Goal: Information Seeking & Learning: Learn about a topic

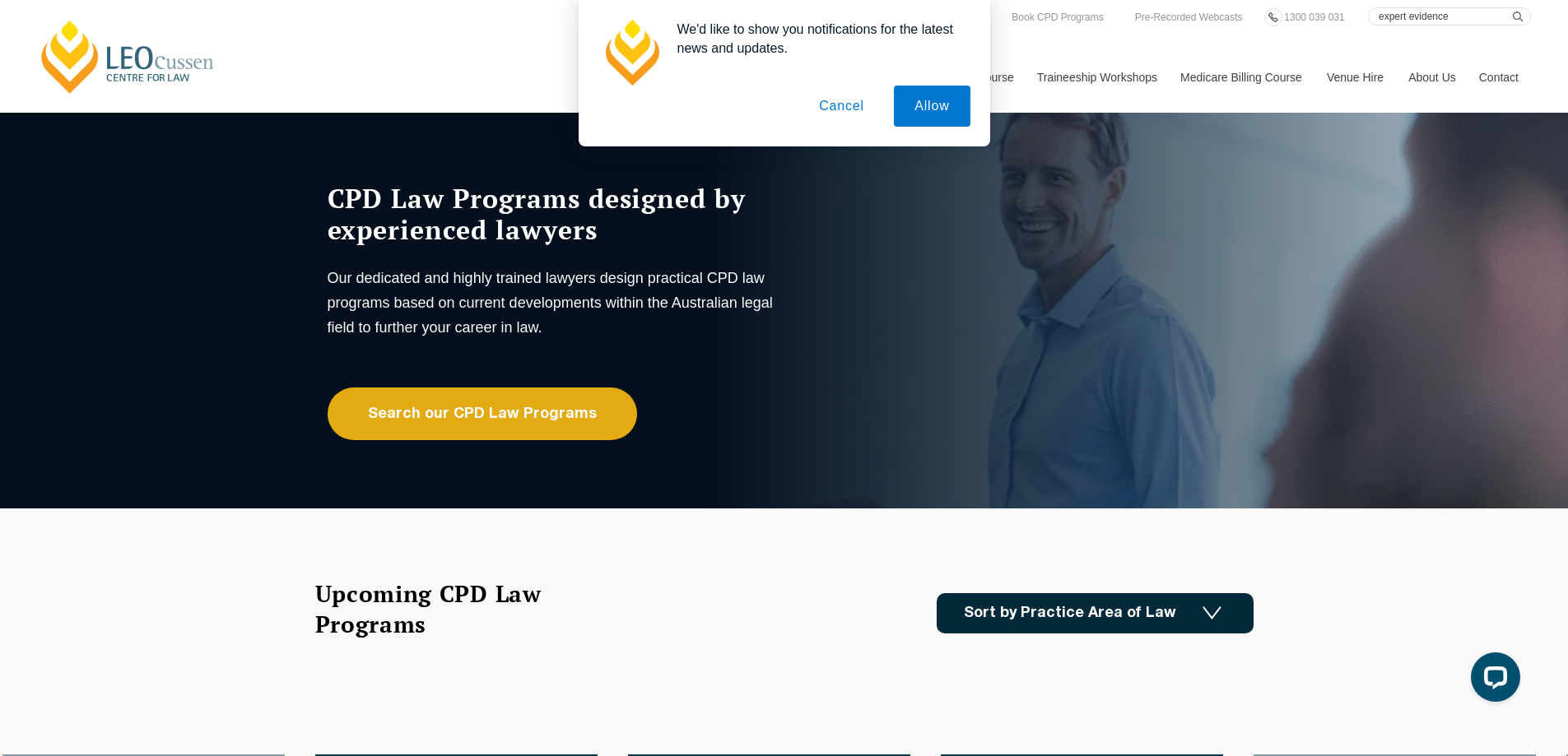
type input "expert evidence"
click at [841, 113] on button "Cancel" at bounding box center [841, 106] width 87 height 41
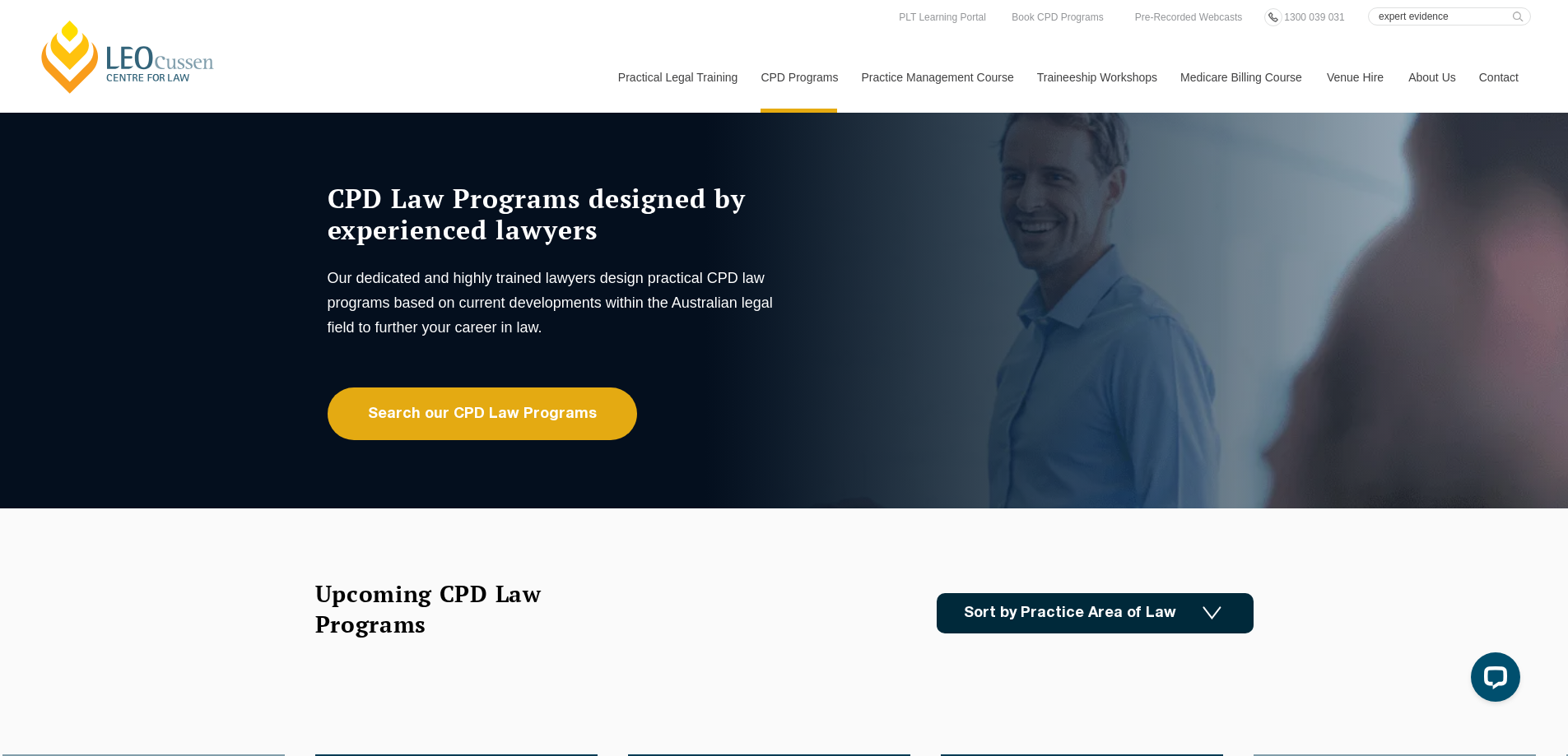
click at [1520, 14] on icon "submit" at bounding box center [1518, 17] width 11 height 11
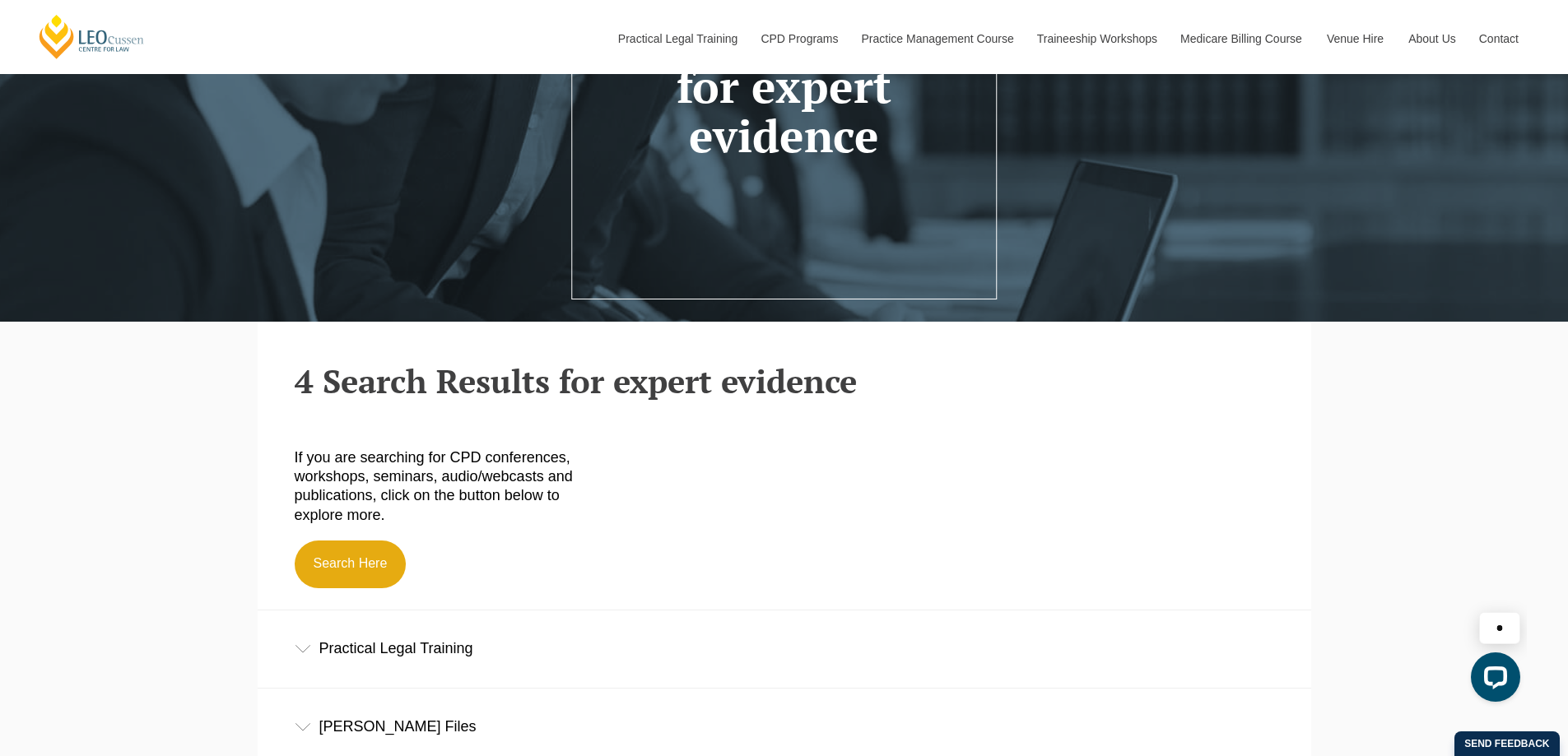
scroll to position [267, 0]
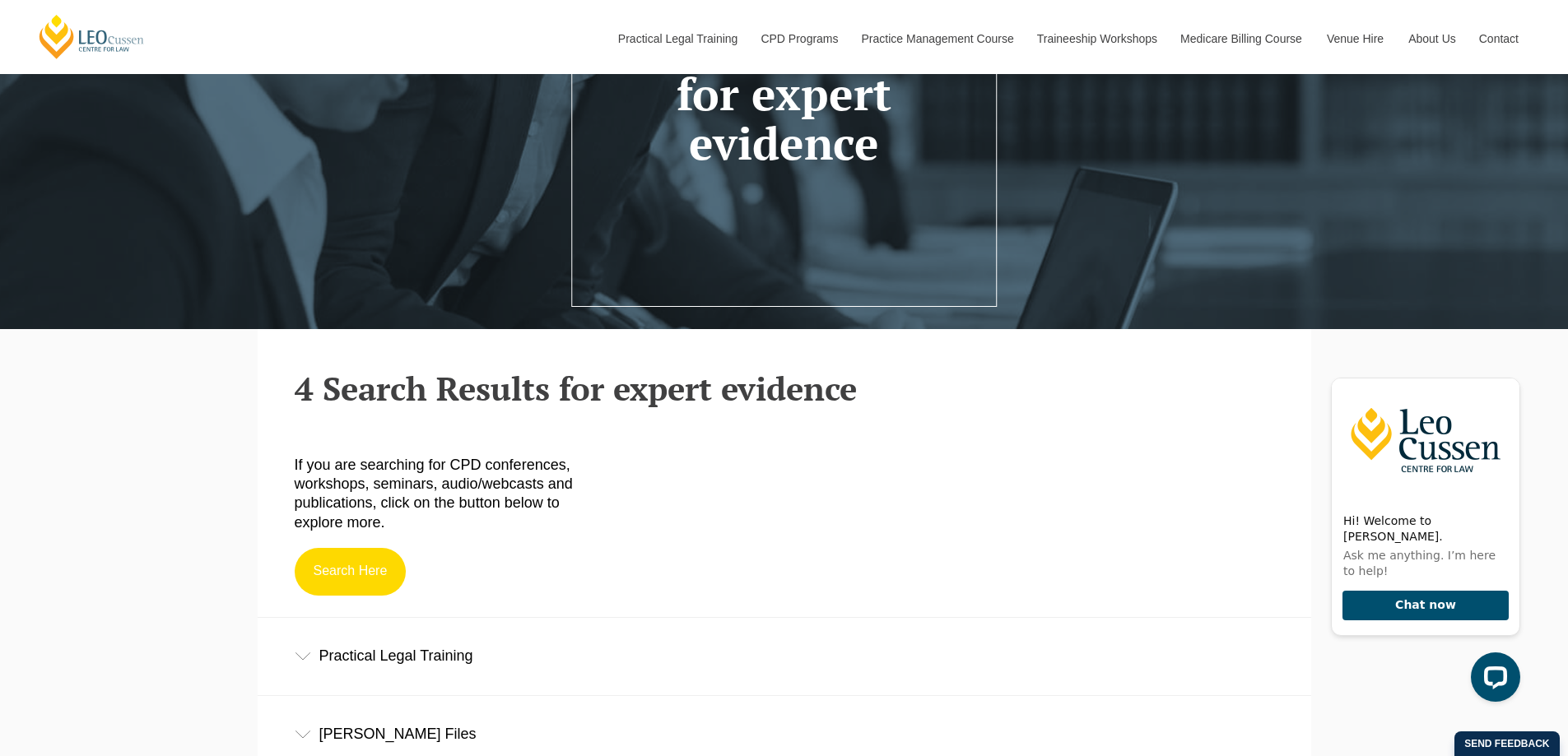
click at [356, 580] on link "Search Here" at bounding box center [351, 571] width 112 height 48
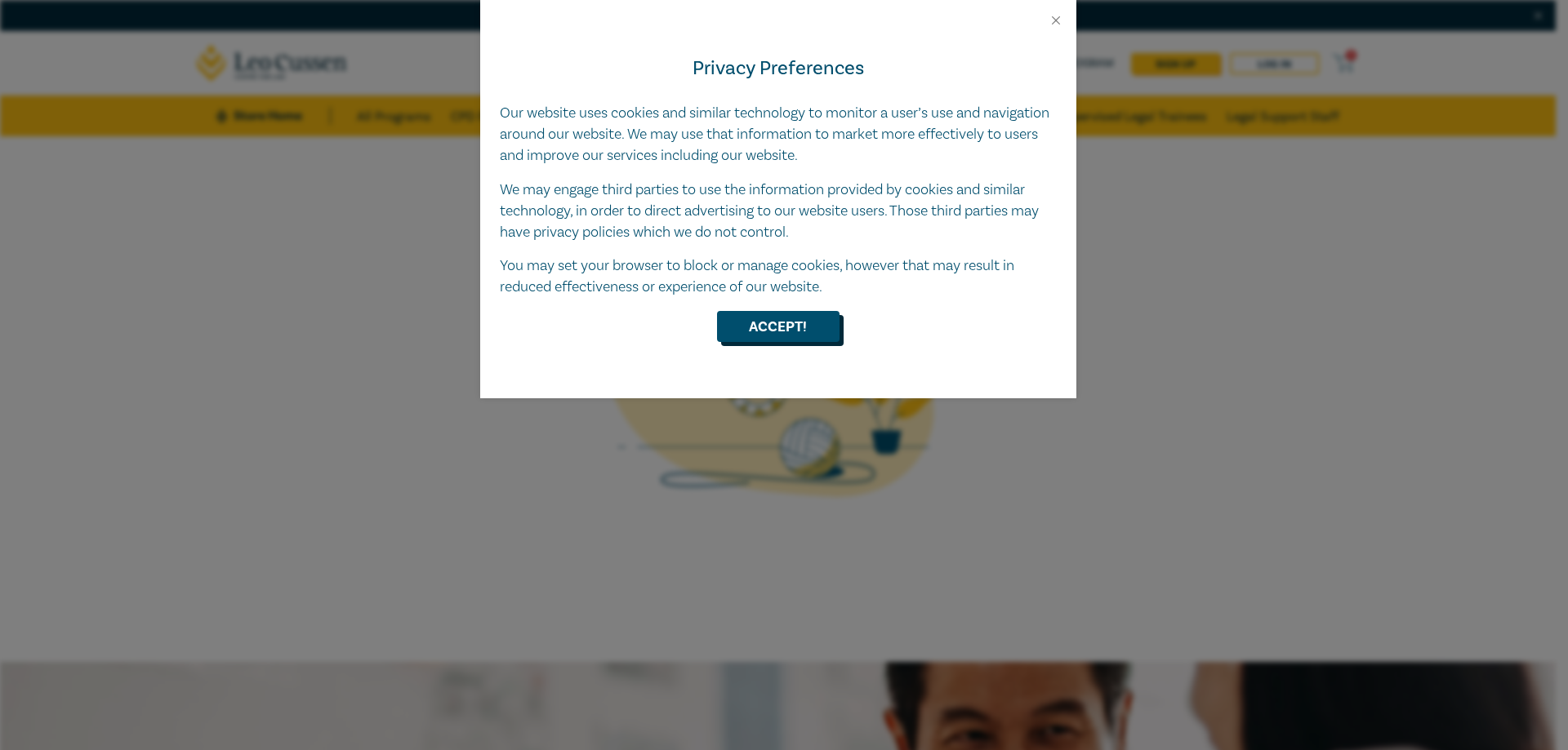
click at [810, 325] on button "Accept!" at bounding box center [777, 326] width 123 height 31
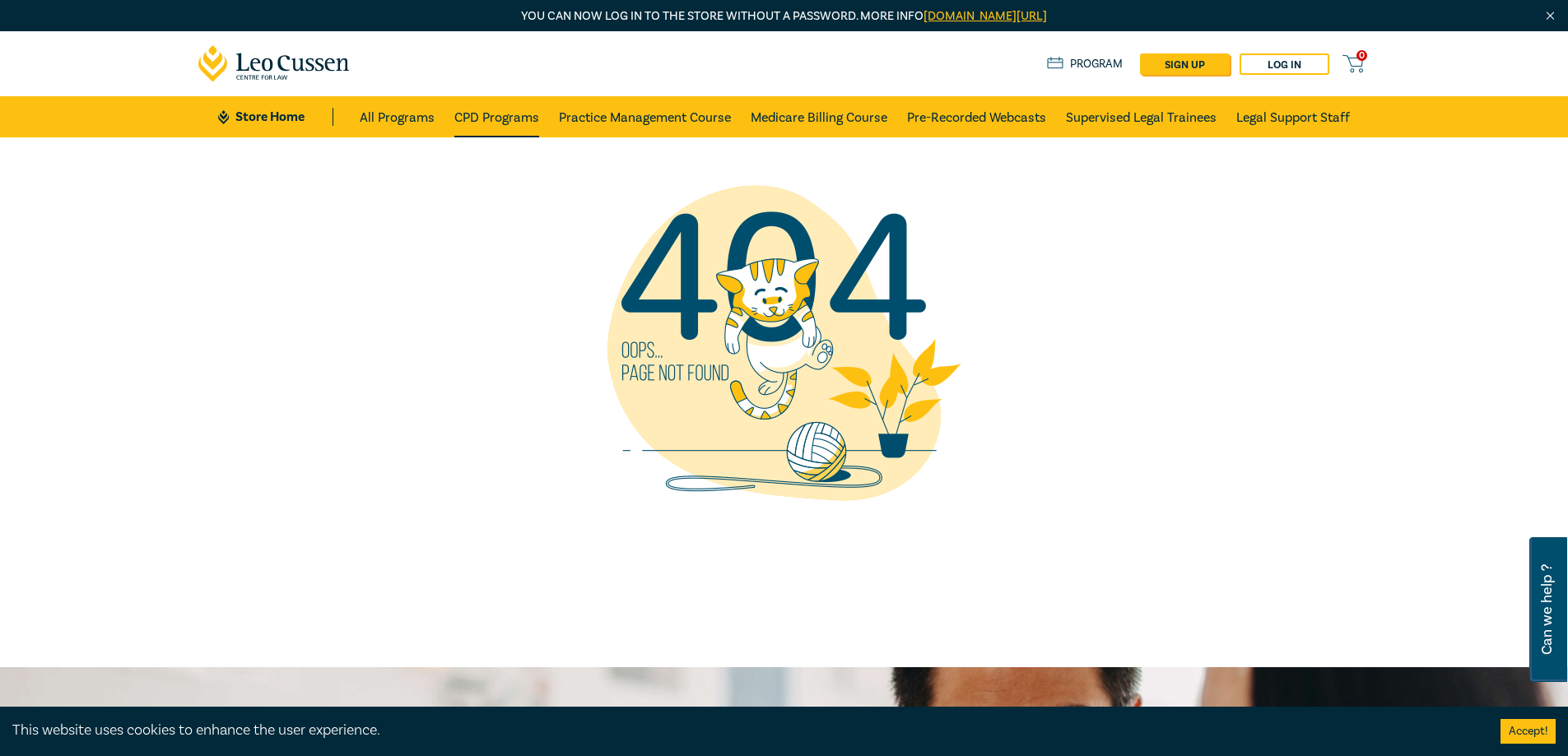
click at [465, 122] on link "CPD Programs" at bounding box center [497, 117] width 85 height 41
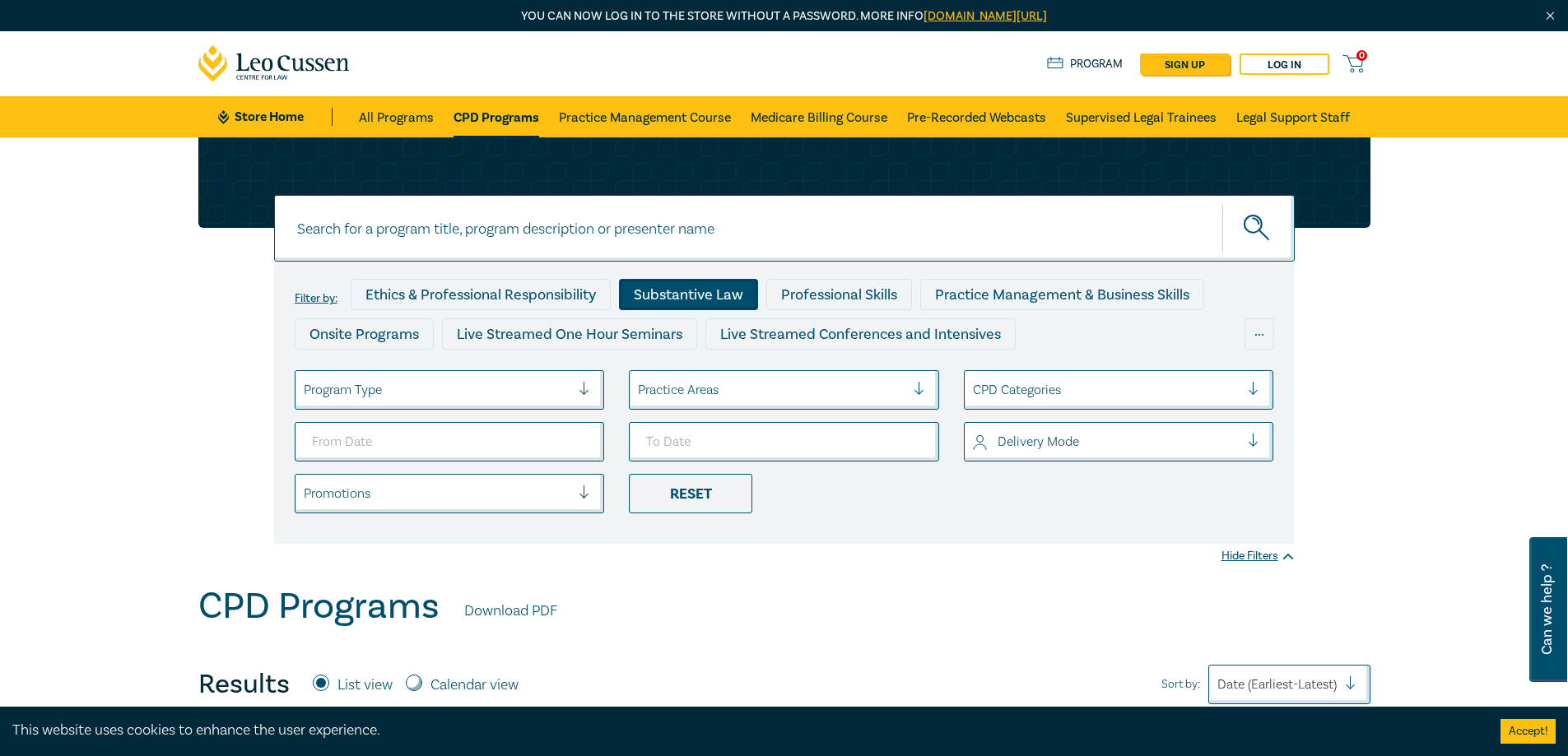
click at [656, 293] on div "Substantive Law" at bounding box center [688, 294] width 139 height 32
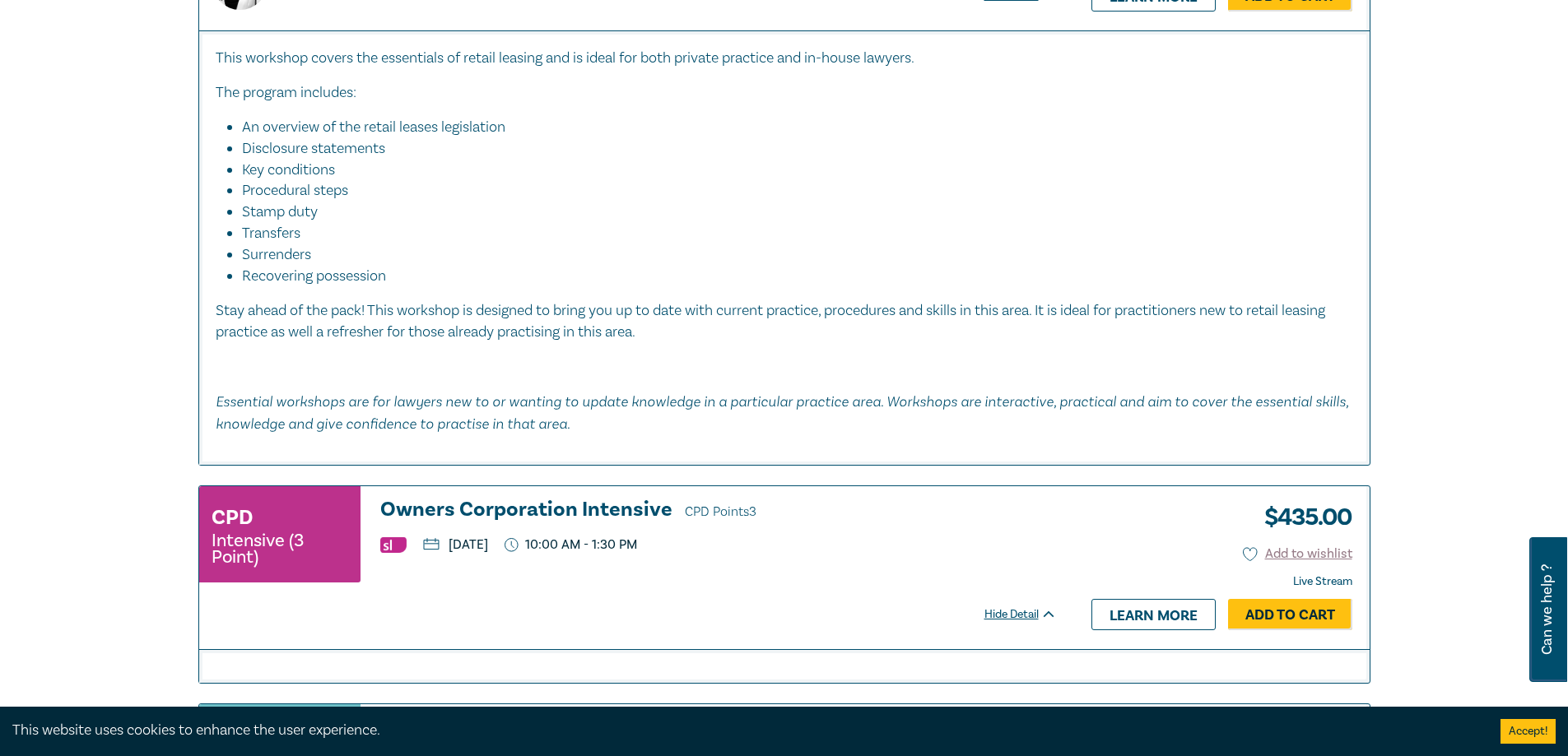
scroll to position [6416, 0]
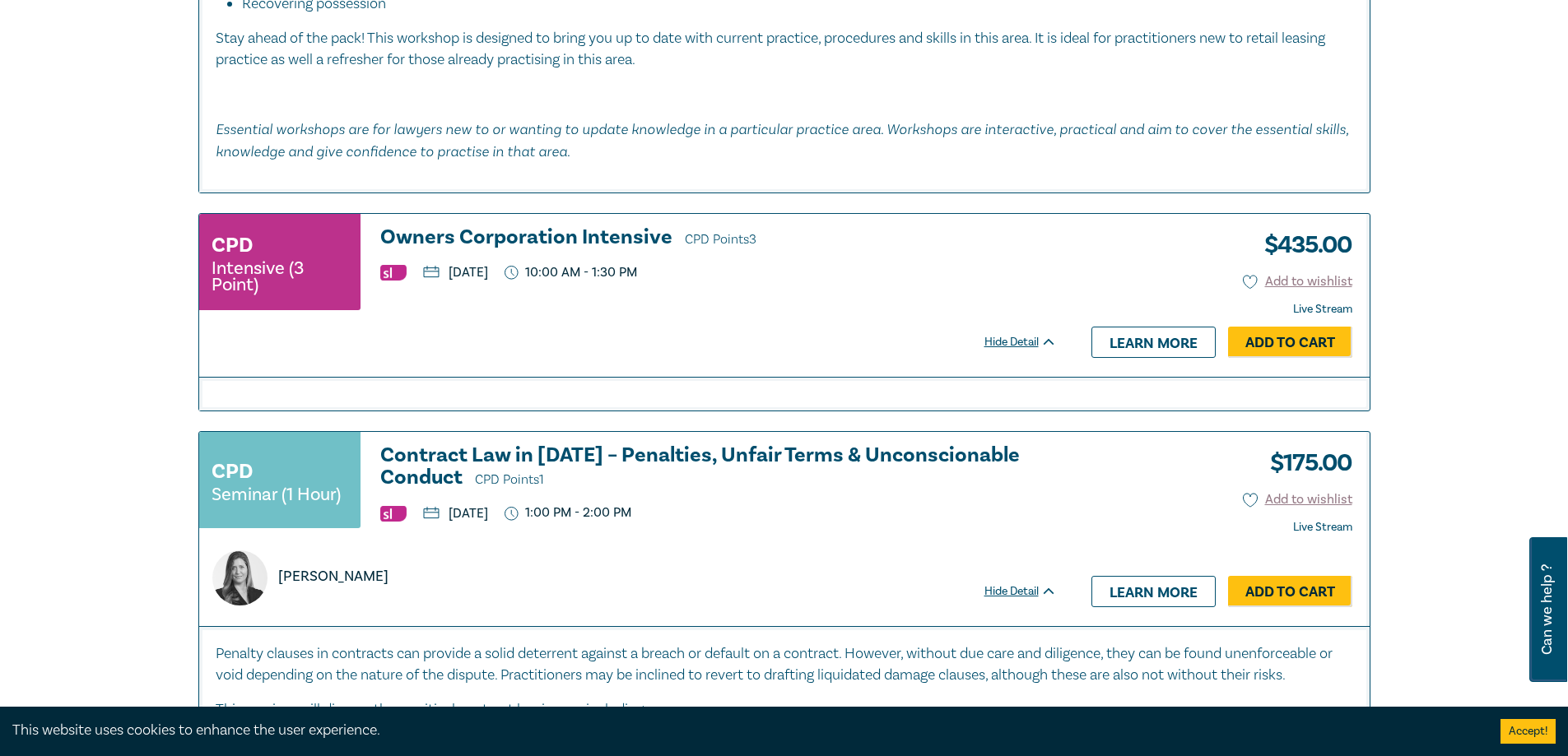
click at [517, 239] on h3 "Owners Corporation Intensive CPD Points 3" at bounding box center [719, 238] width 676 height 24
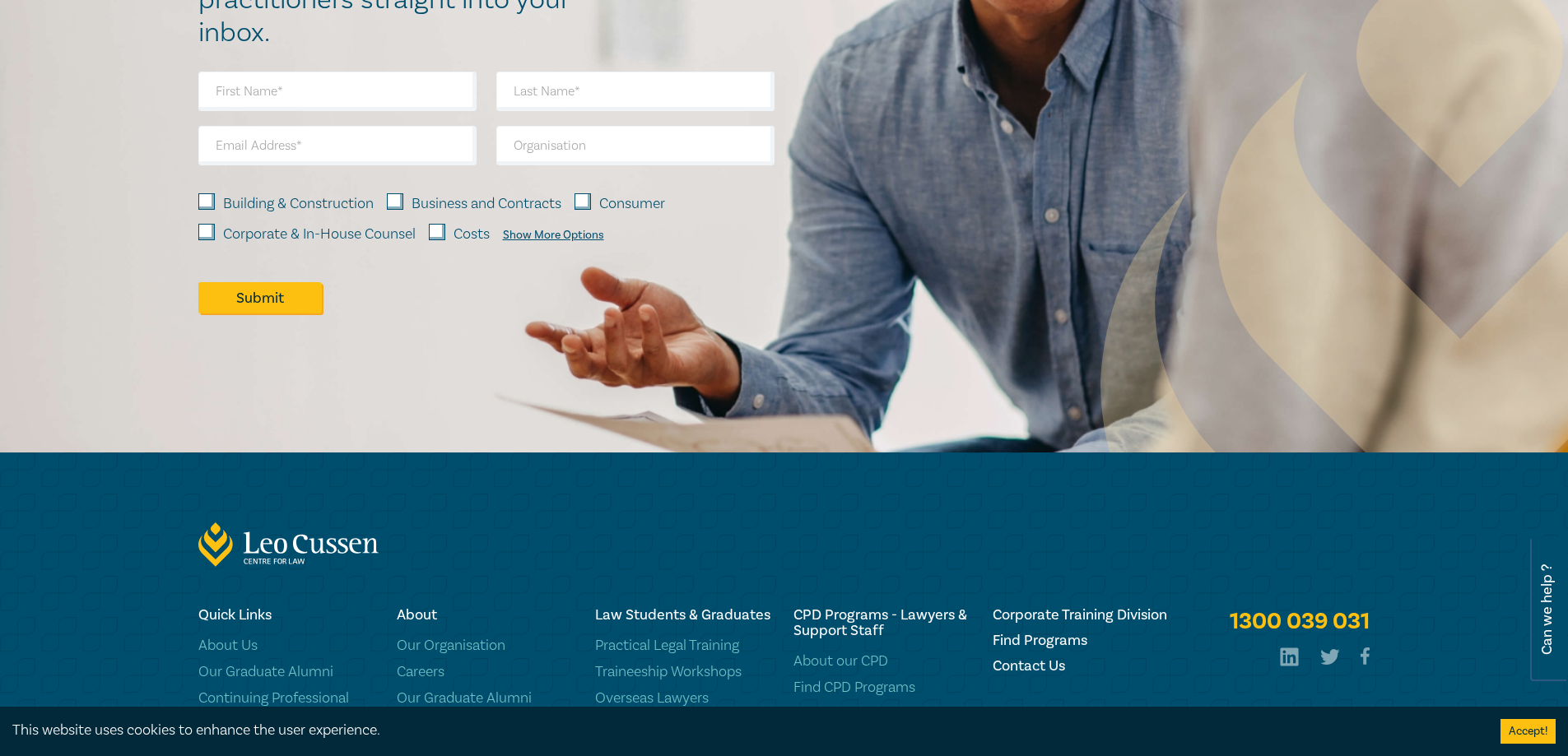
scroll to position [1528, 0]
